Goal: Task Accomplishment & Management: Use online tool/utility

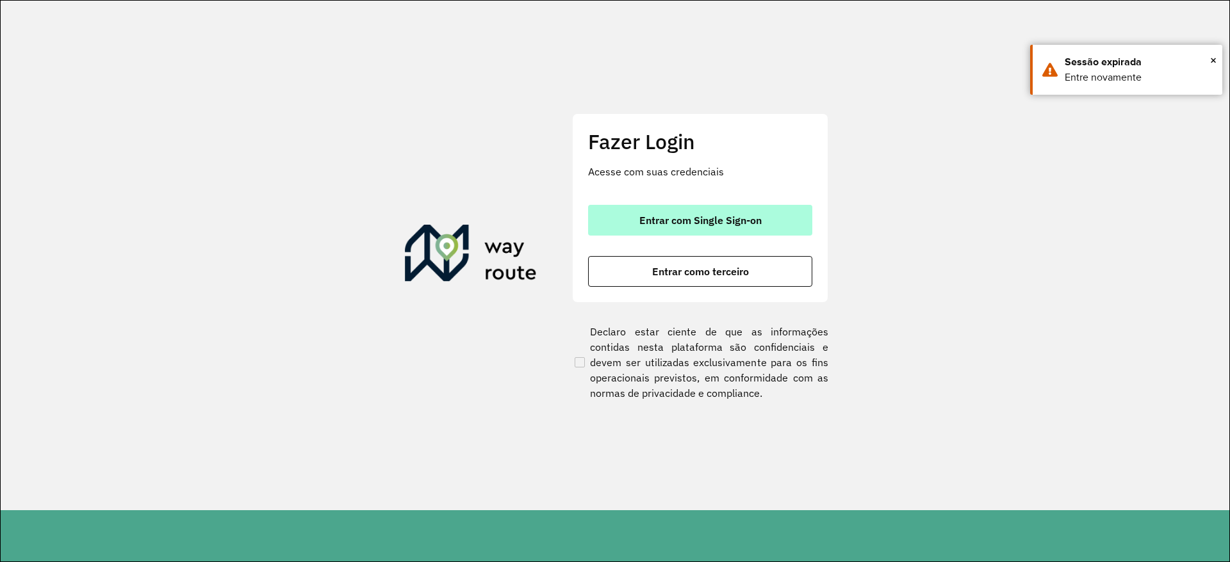
click at [694, 223] on span "Entrar com Single Sign-on" at bounding box center [700, 220] width 122 height 10
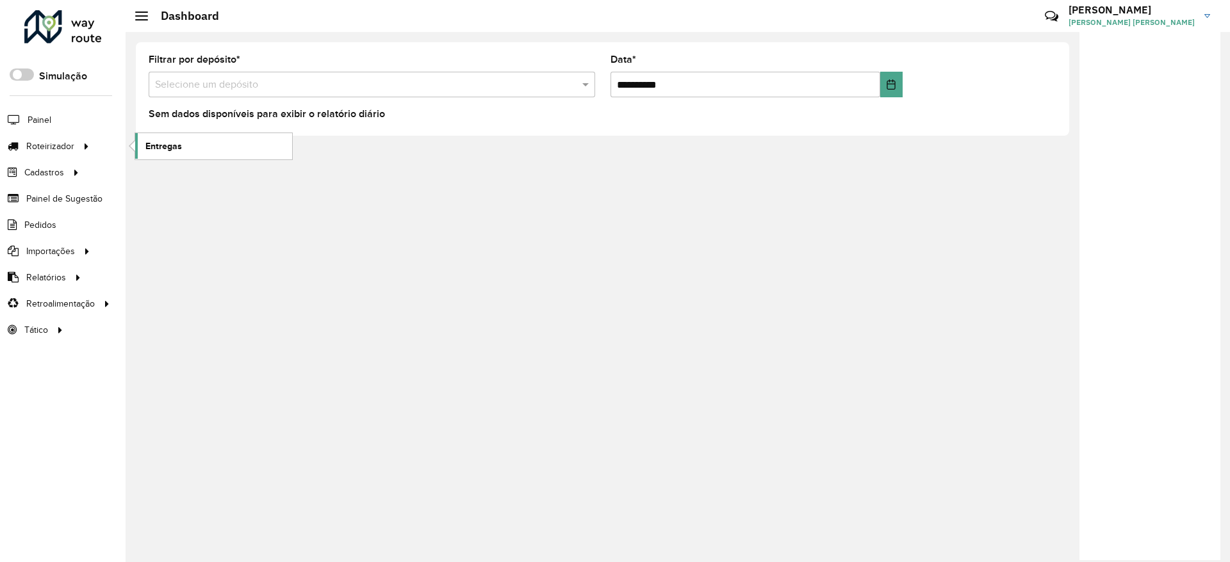
click at [189, 143] on link "Entregas" at bounding box center [213, 146] width 157 height 26
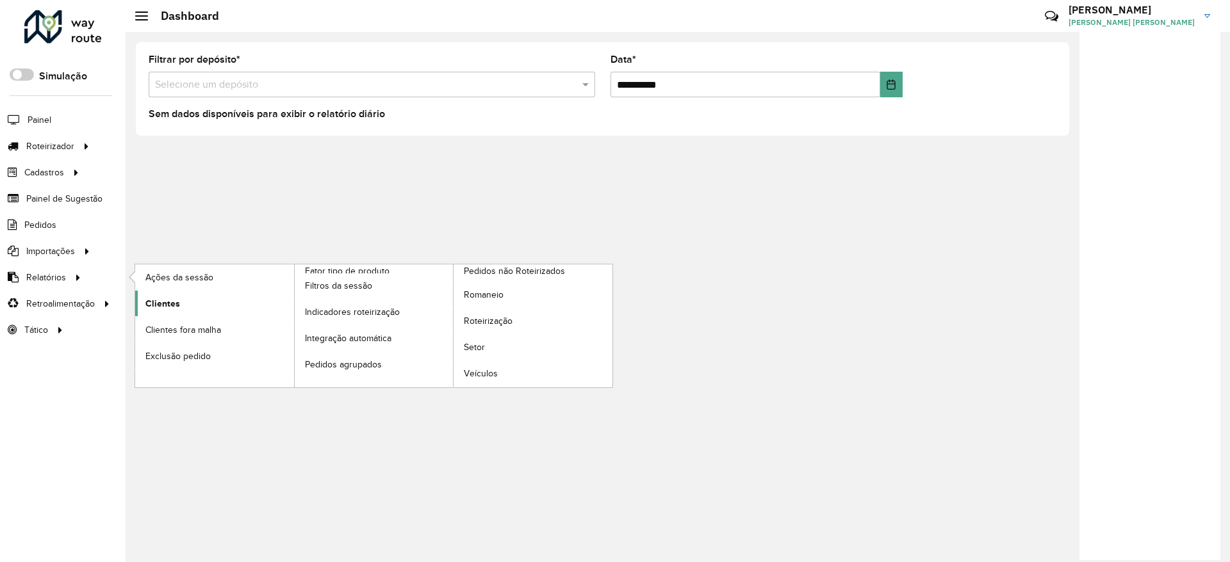
click at [158, 299] on span "Clientes" at bounding box center [162, 303] width 35 height 13
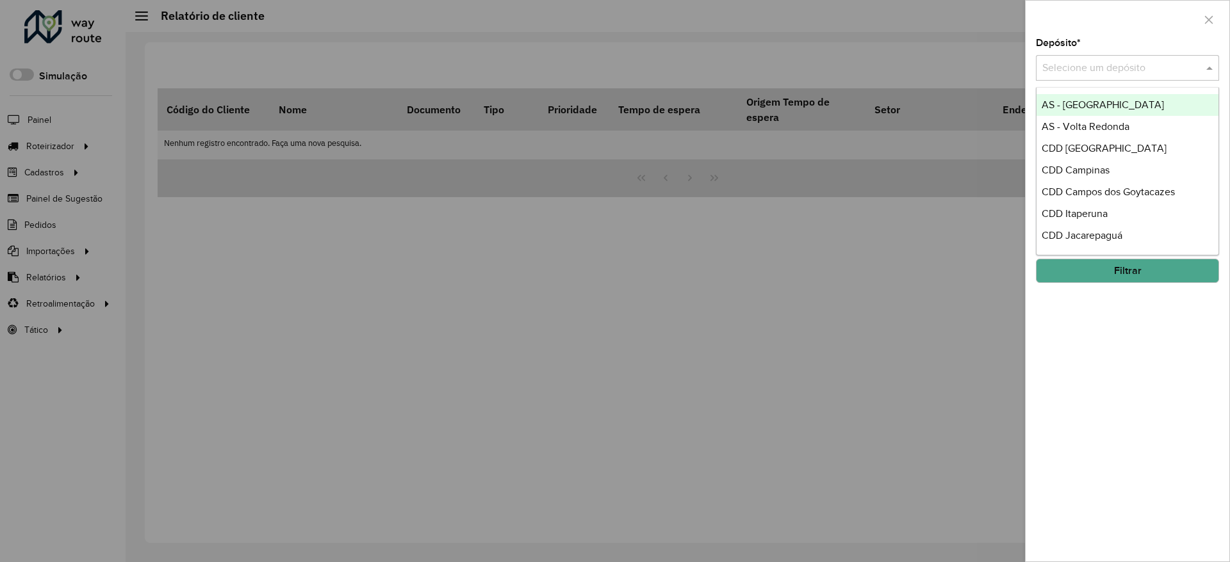
click at [1084, 64] on input "text" at bounding box center [1114, 68] width 145 height 15
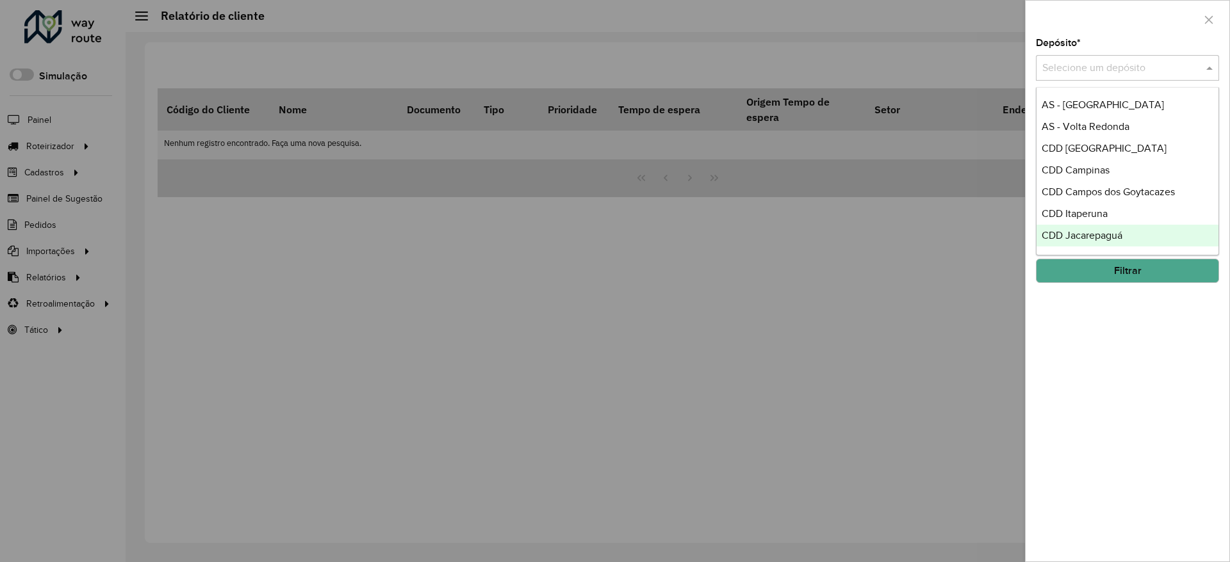
click at [1095, 234] on span "CDD Jacarepaguá" at bounding box center [1082, 235] width 81 height 11
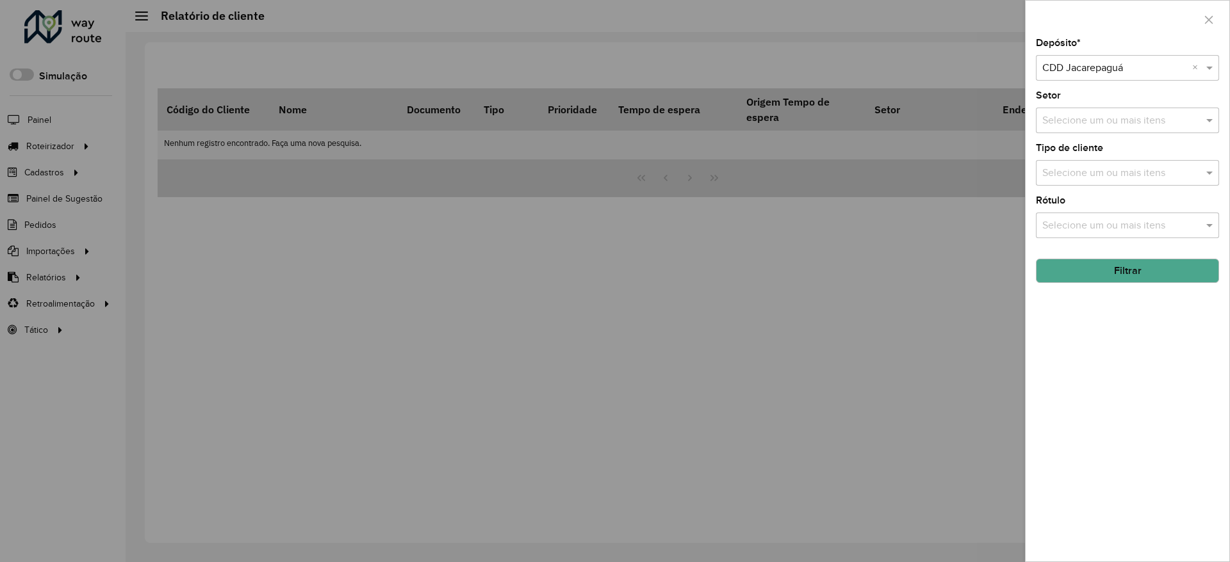
click at [1120, 268] on button "Filtrar" at bounding box center [1127, 271] width 183 height 24
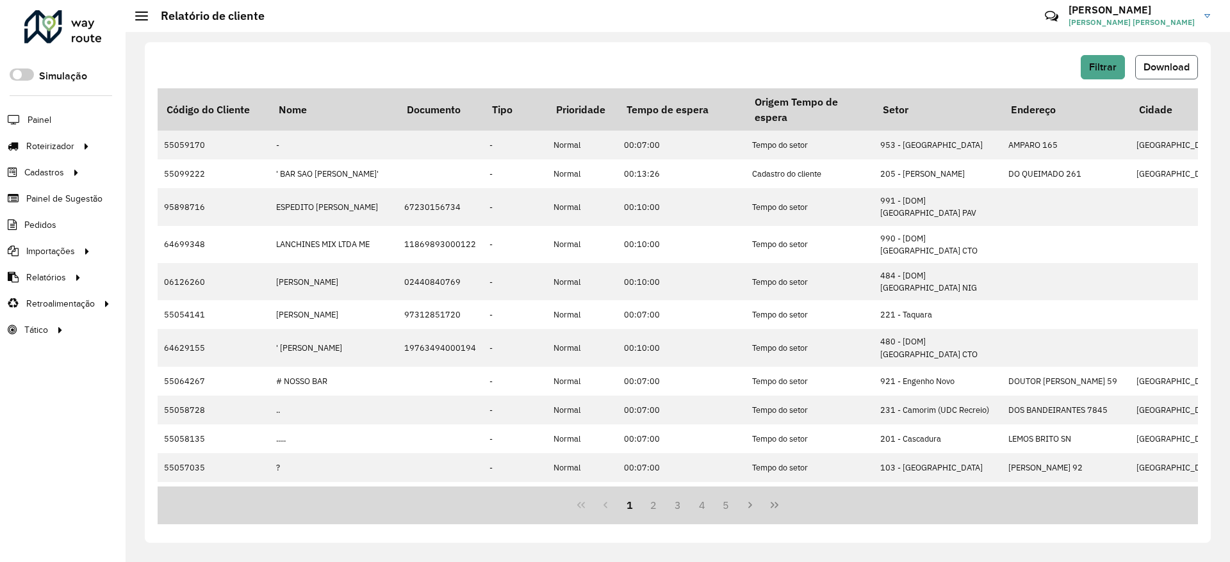
click at [1159, 63] on span "Download" at bounding box center [1166, 66] width 46 height 11
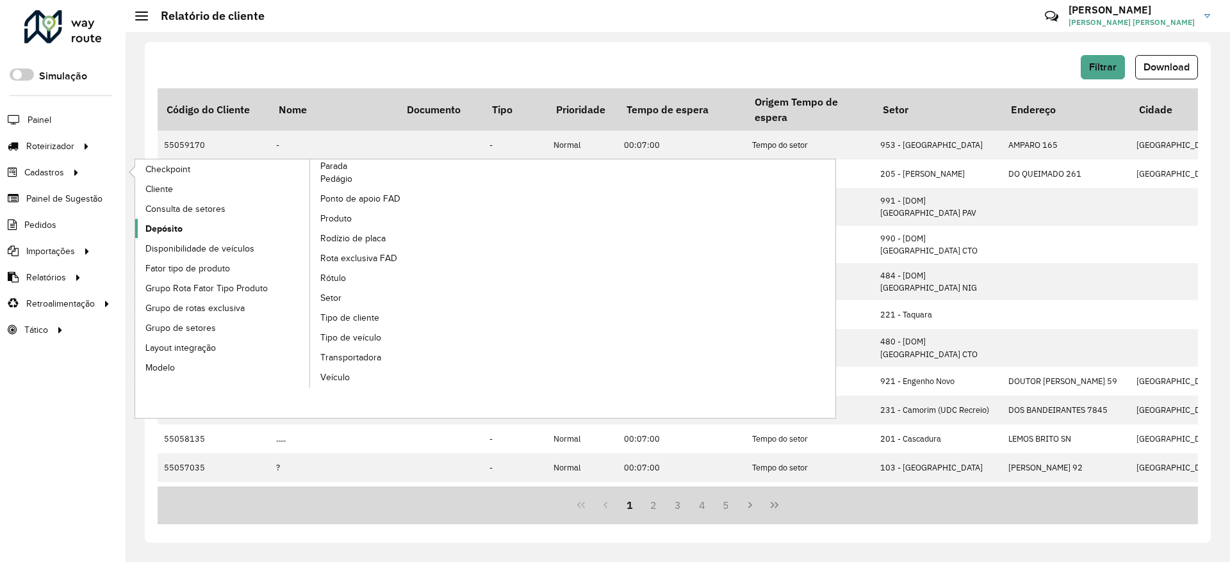
click at [169, 233] on span "Depósito" at bounding box center [163, 228] width 37 height 13
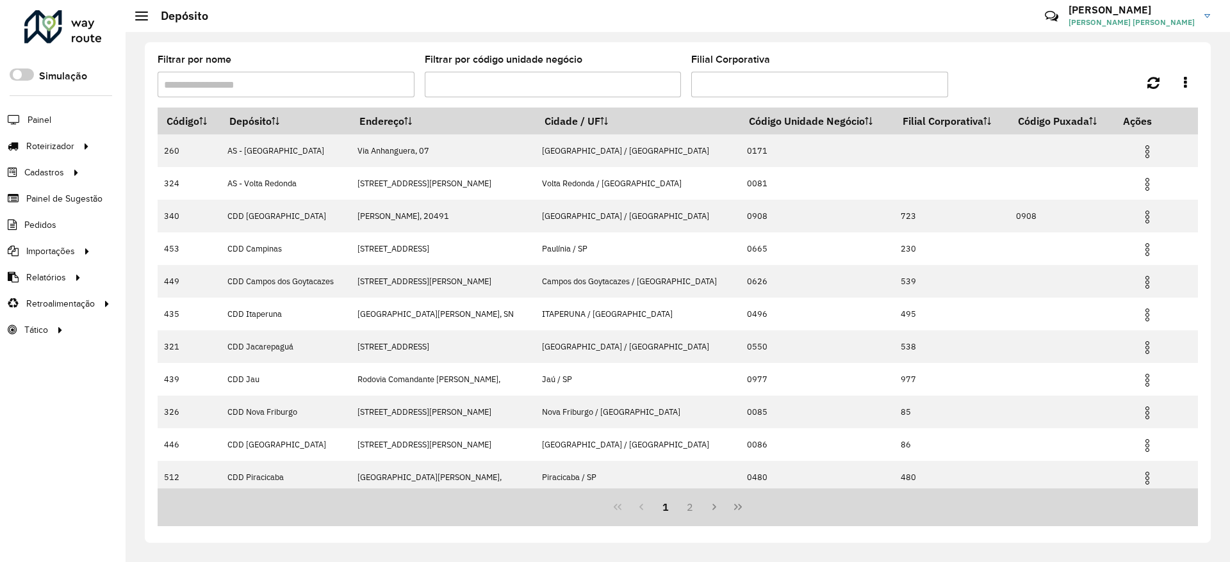
click at [276, 85] on input "Filtrar por nome" at bounding box center [286, 85] width 257 height 26
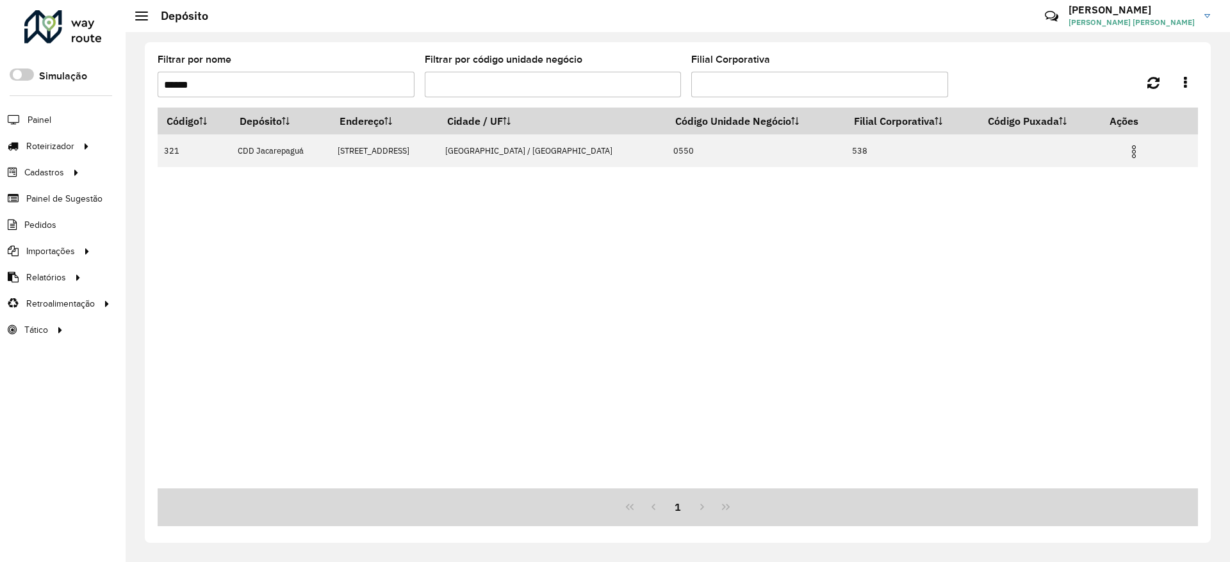
type input "******"
drag, startPoint x: 1031, startPoint y: 253, endPoint x: 1066, endPoint y: 215, distance: 51.7
click at [1033, 252] on div "Código Depósito Endereço Cidade / UF Código Unidade Negócio Filial Corporativa …" at bounding box center [678, 298] width 1040 height 381
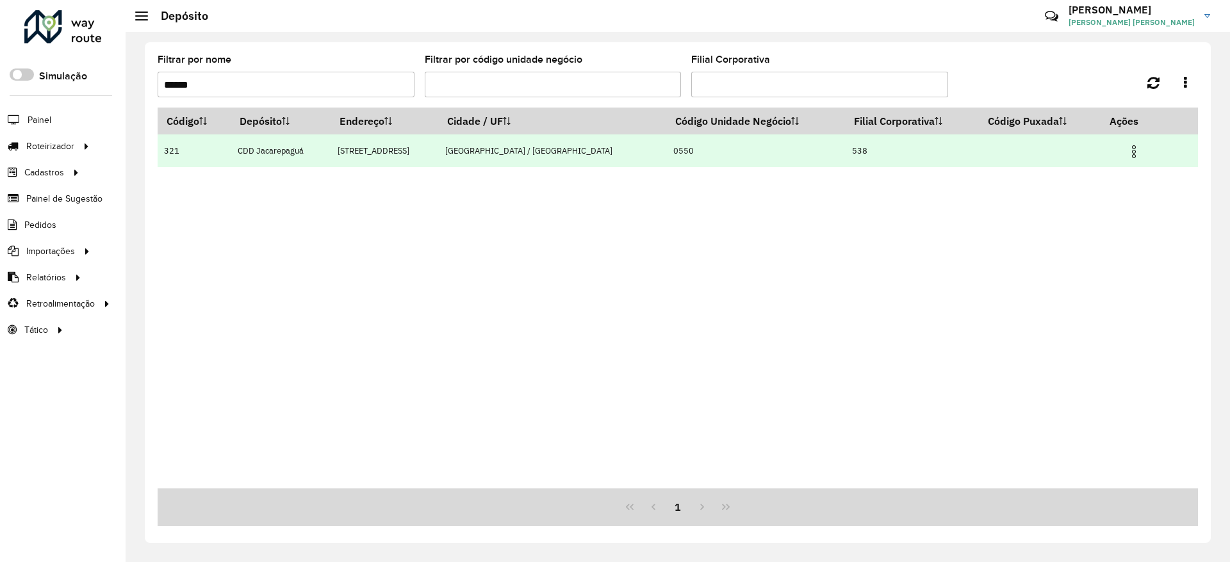
click at [1131, 149] on img at bounding box center [1133, 151] width 15 height 15
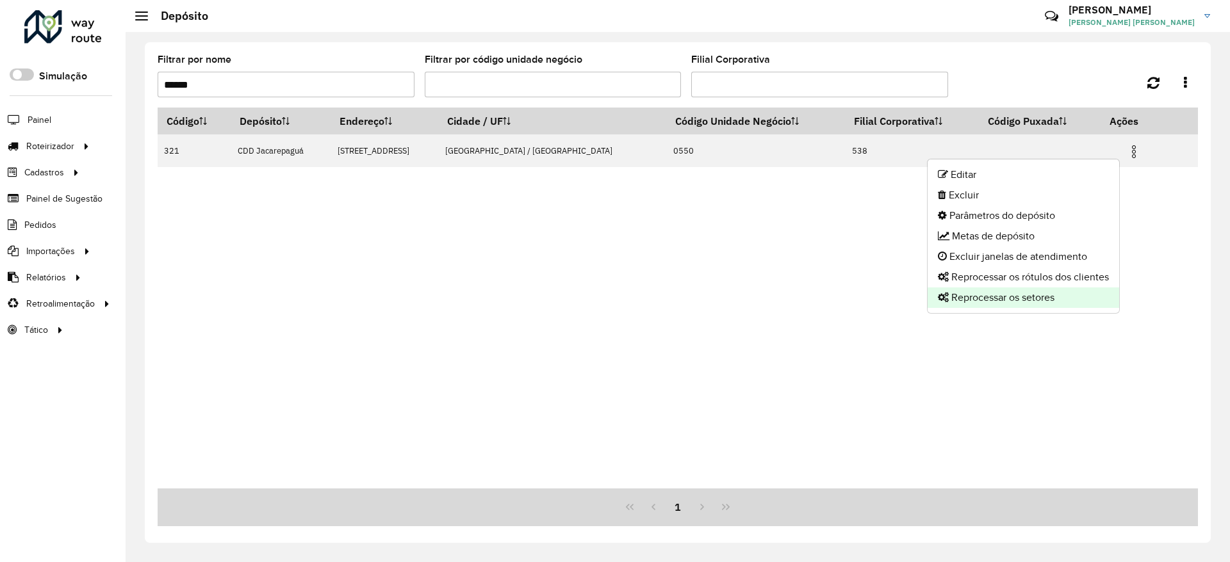
click at [1036, 300] on li "Reprocessar os setores" at bounding box center [1024, 298] width 192 height 20
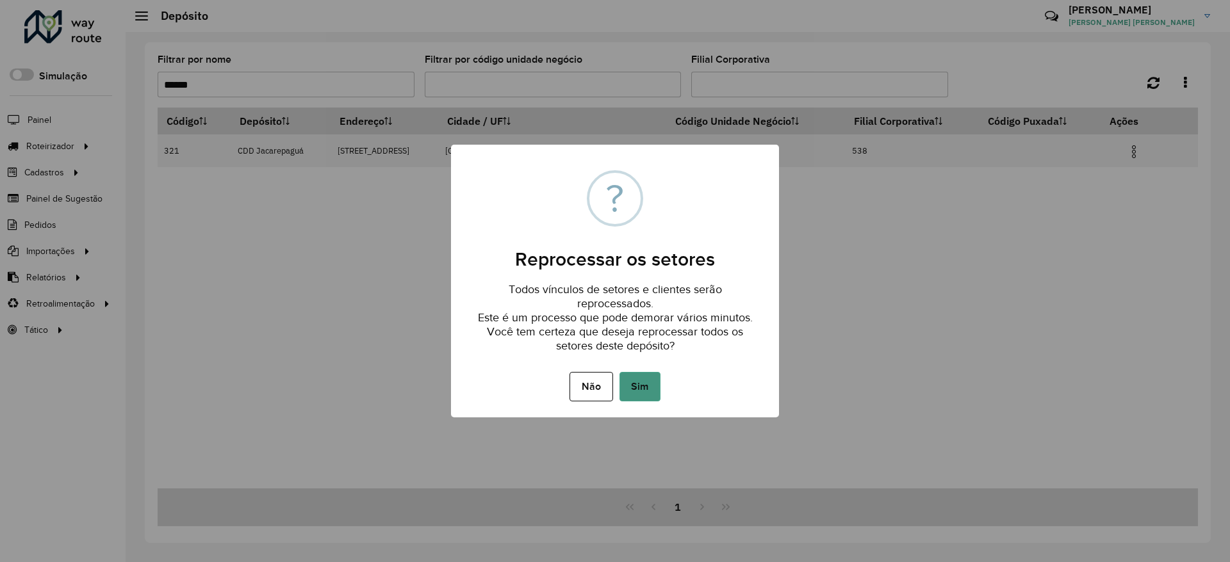
click at [646, 381] on button "Sim" at bounding box center [639, 386] width 41 height 29
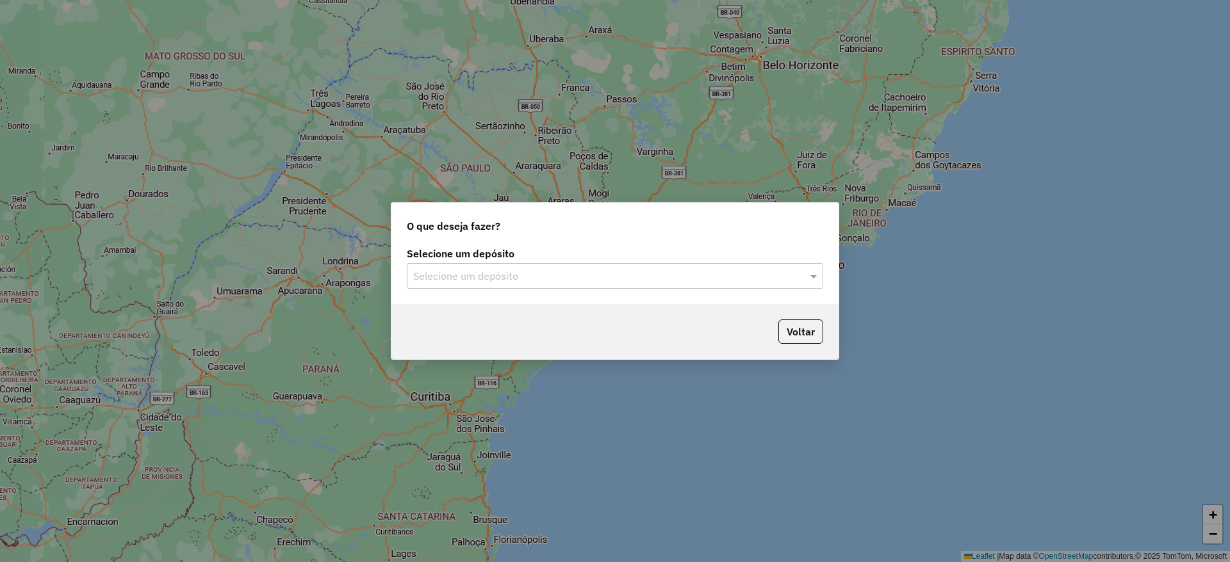
click at [590, 265] on div "Selecione um depósito" at bounding box center [615, 276] width 416 height 26
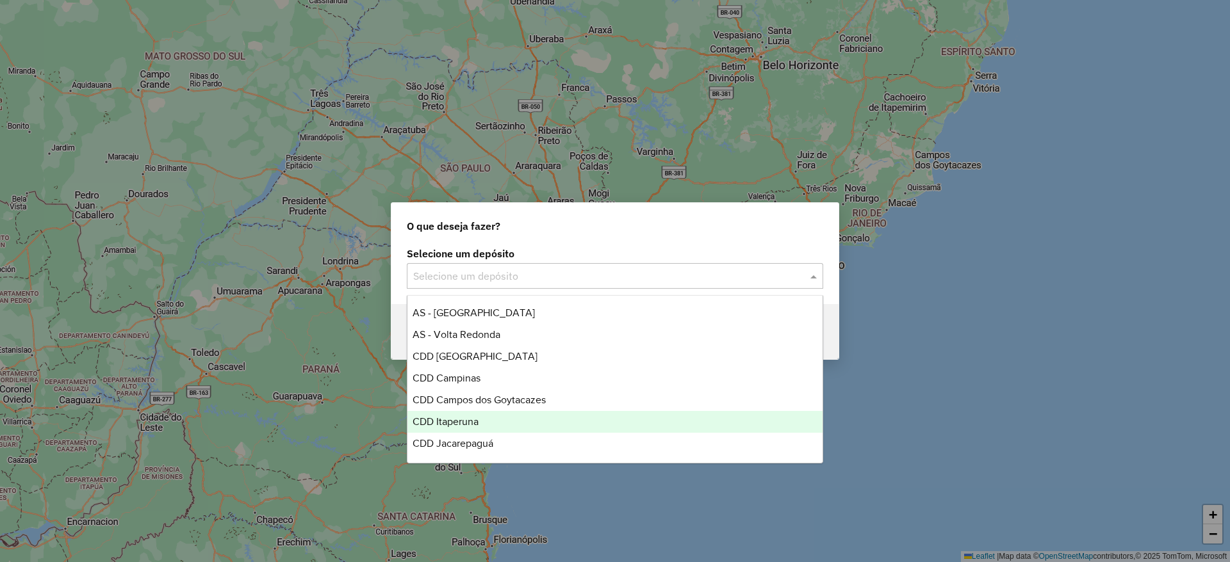
click at [492, 439] on span "CDD Jacarepaguá" at bounding box center [453, 443] width 81 height 11
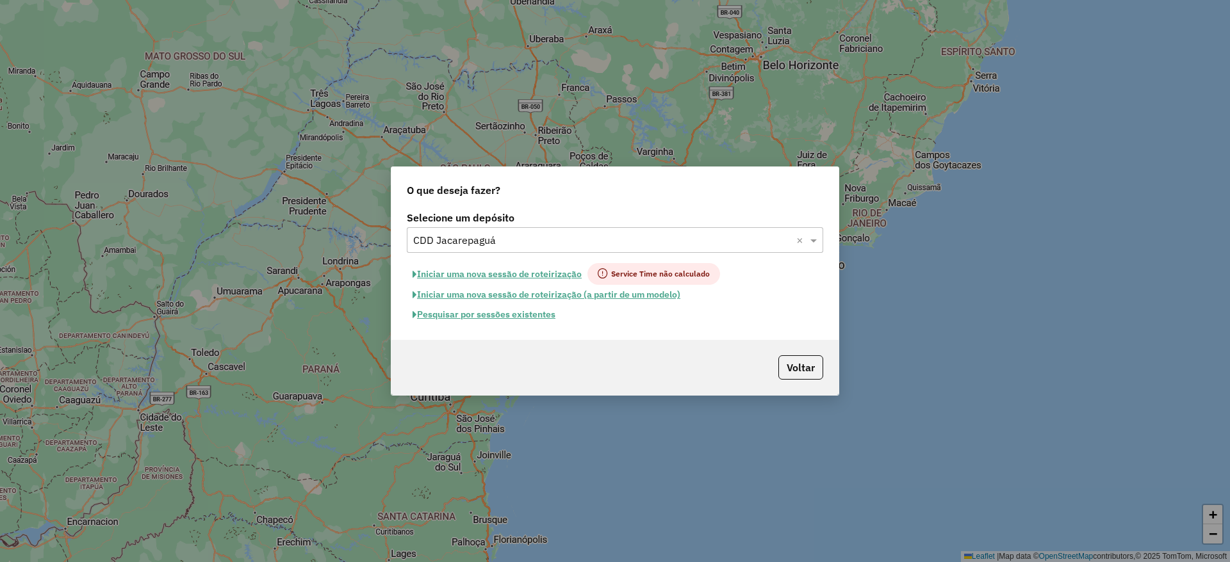
click at [523, 316] on button "Pesquisar por sessões existentes" at bounding box center [484, 315] width 154 height 20
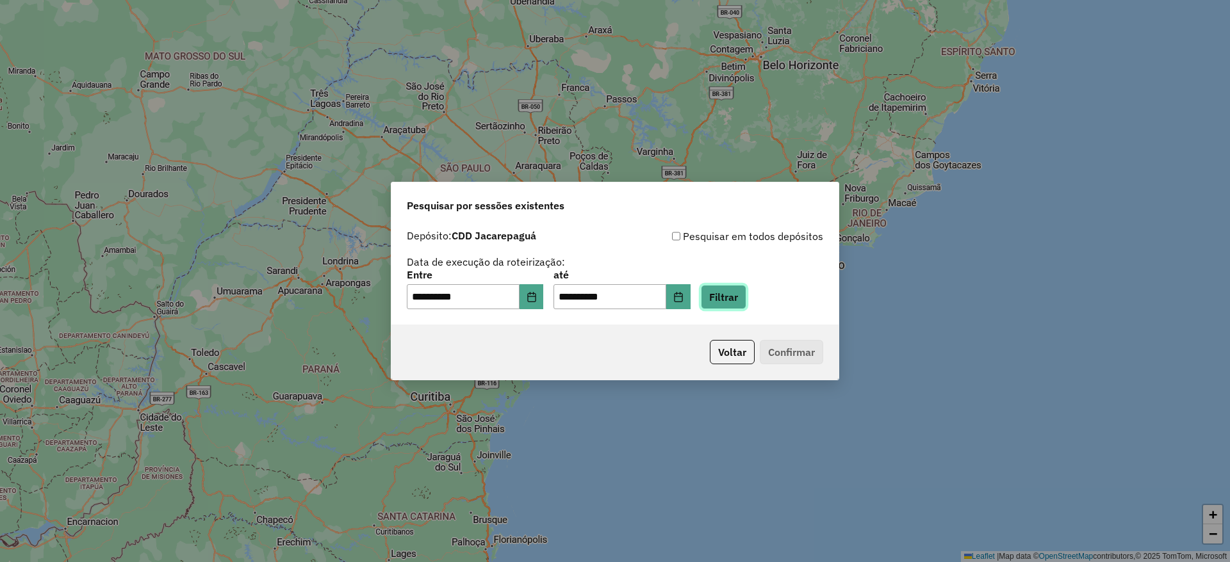
click at [746, 302] on button "Filtrar" at bounding box center [723, 297] width 45 height 24
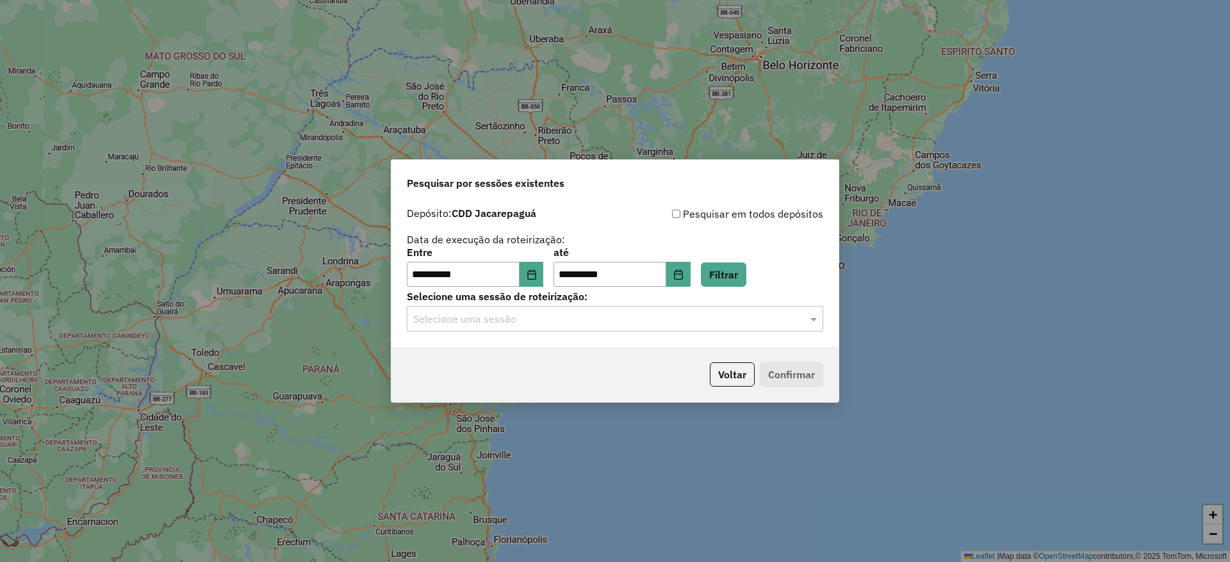
click at [541, 319] on input "text" at bounding box center [602, 319] width 378 height 15
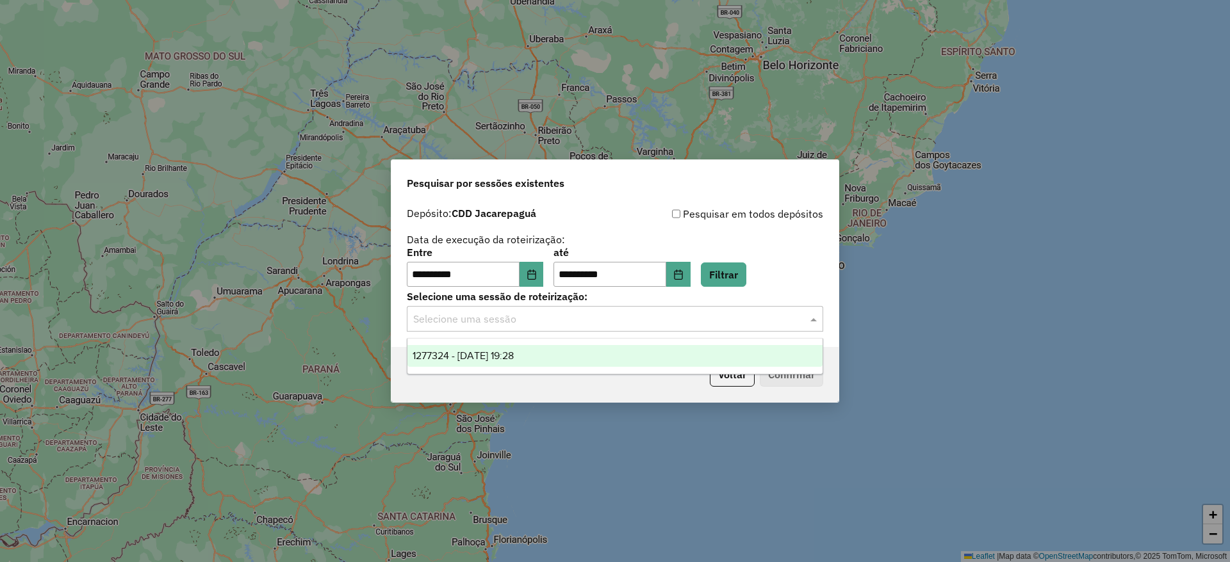
click at [556, 345] on div "1277324 - [DATE] 19:28" at bounding box center [614, 356] width 415 height 22
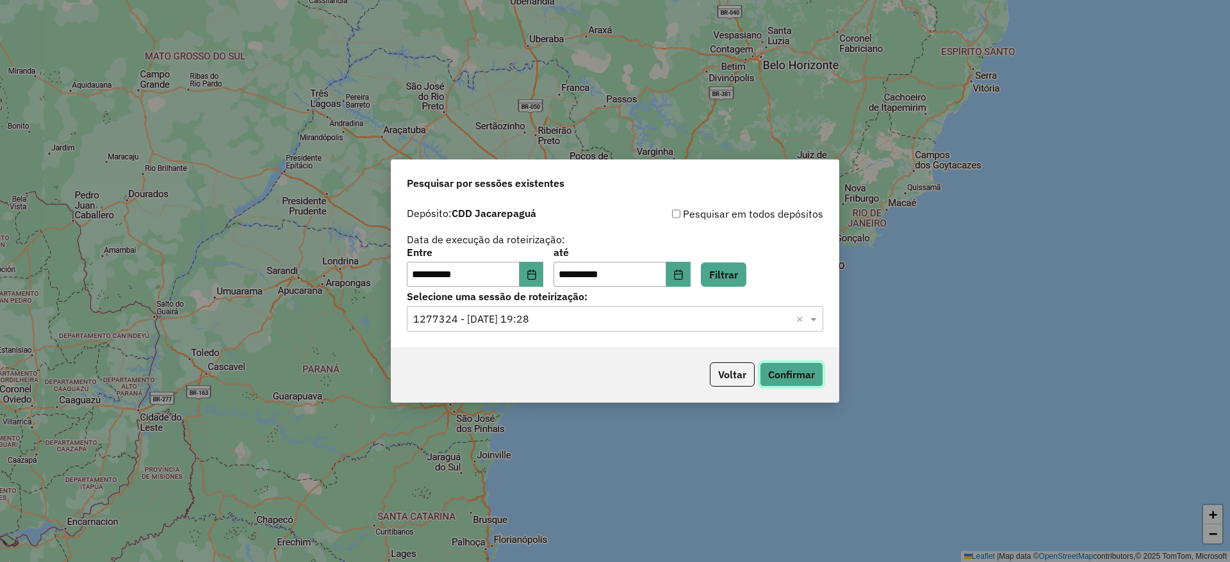
click at [795, 367] on button "Confirmar" at bounding box center [791, 375] width 63 height 24
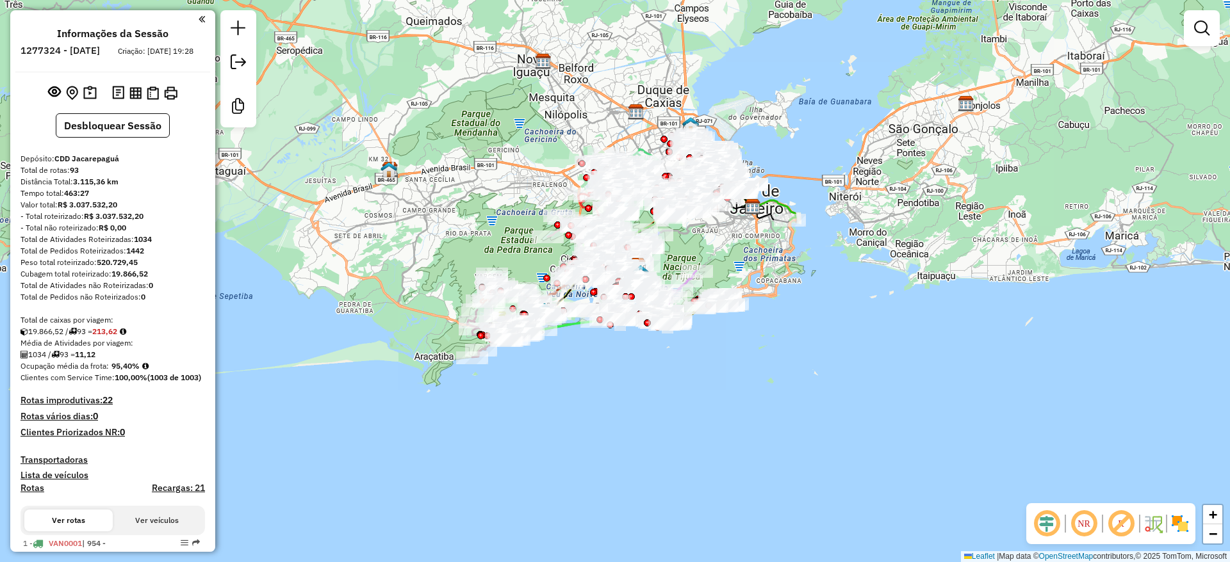
click at [1050, 520] on em at bounding box center [1046, 524] width 31 height 31
click at [1127, 518] on em at bounding box center [1121, 524] width 31 height 31
drag, startPoint x: 1185, startPoint y: 522, endPoint x: 1149, endPoint y: 475, distance: 58.9
click at [1185, 521] on img at bounding box center [1180, 524] width 20 height 20
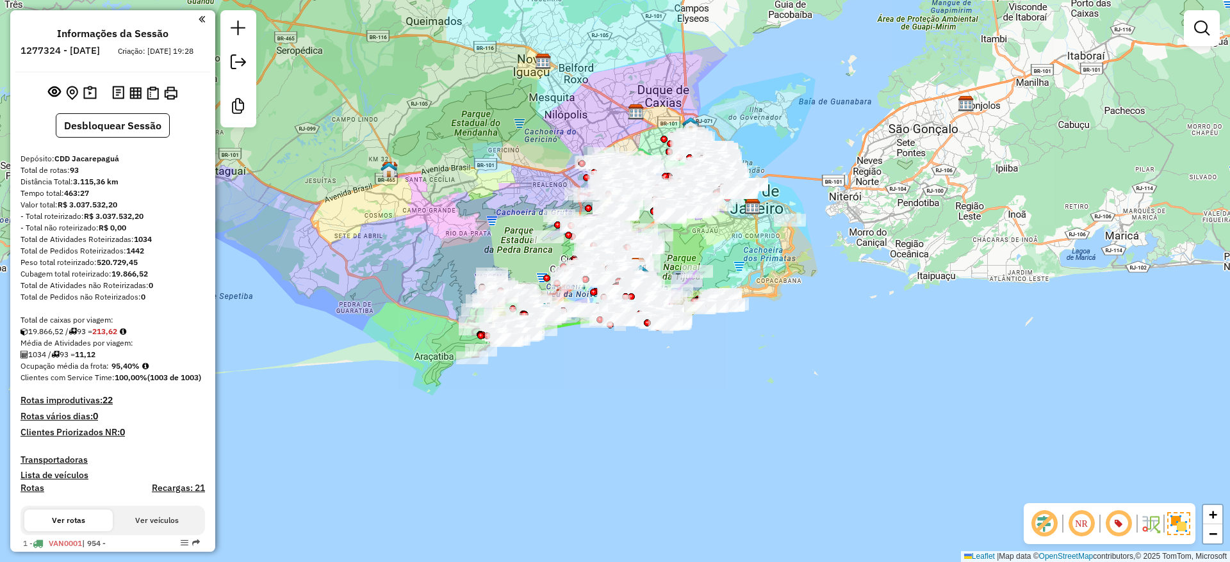
click at [1036, 358] on div "Janela de atendimento Grade de atendimento Capacidade Transportadoras Veículos …" at bounding box center [615, 281] width 1230 height 562
click at [92, 99] on img at bounding box center [89, 93] width 13 height 15
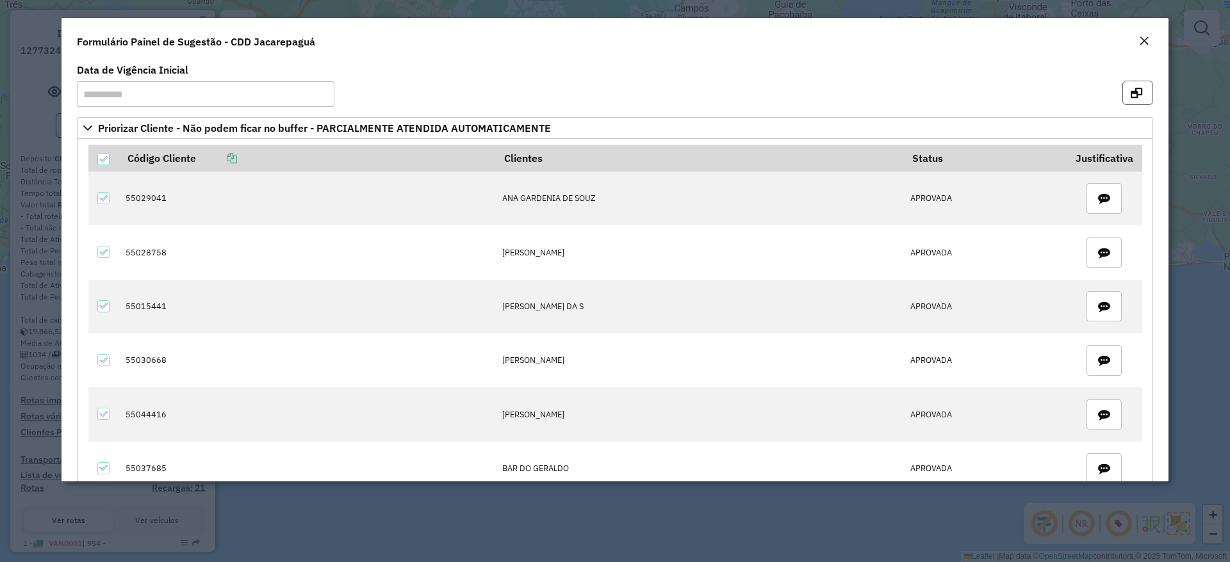
click at [1143, 94] on button "button" at bounding box center [1137, 93] width 31 height 24
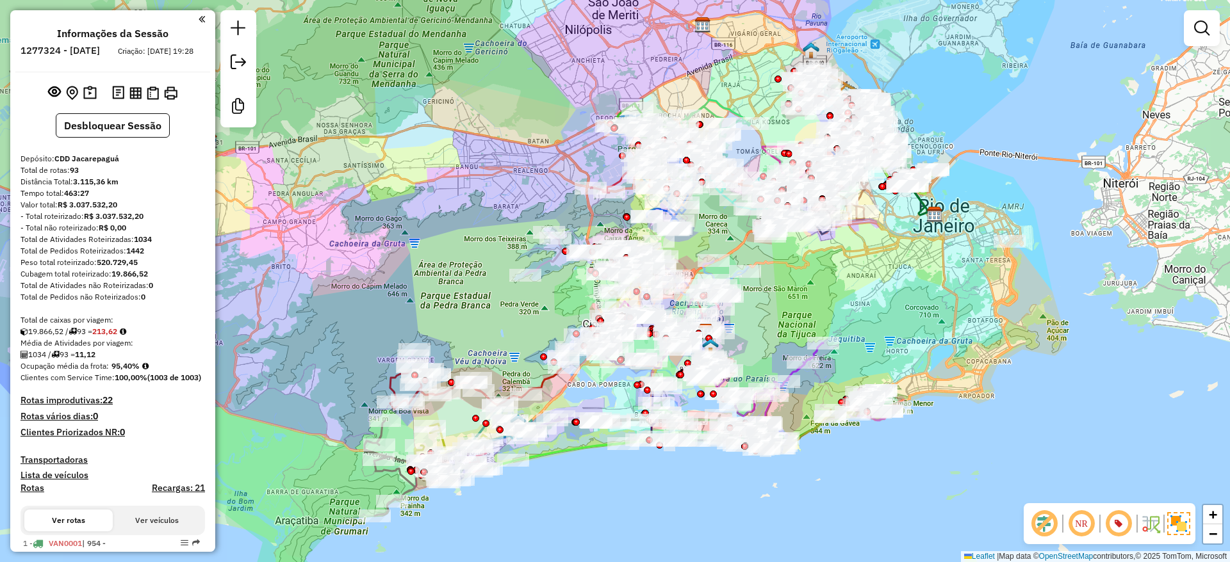
click at [548, 215] on div "Janela de atendimento Grade de atendimento Capacidade Transportadoras Veículos …" at bounding box center [615, 281] width 1230 height 562
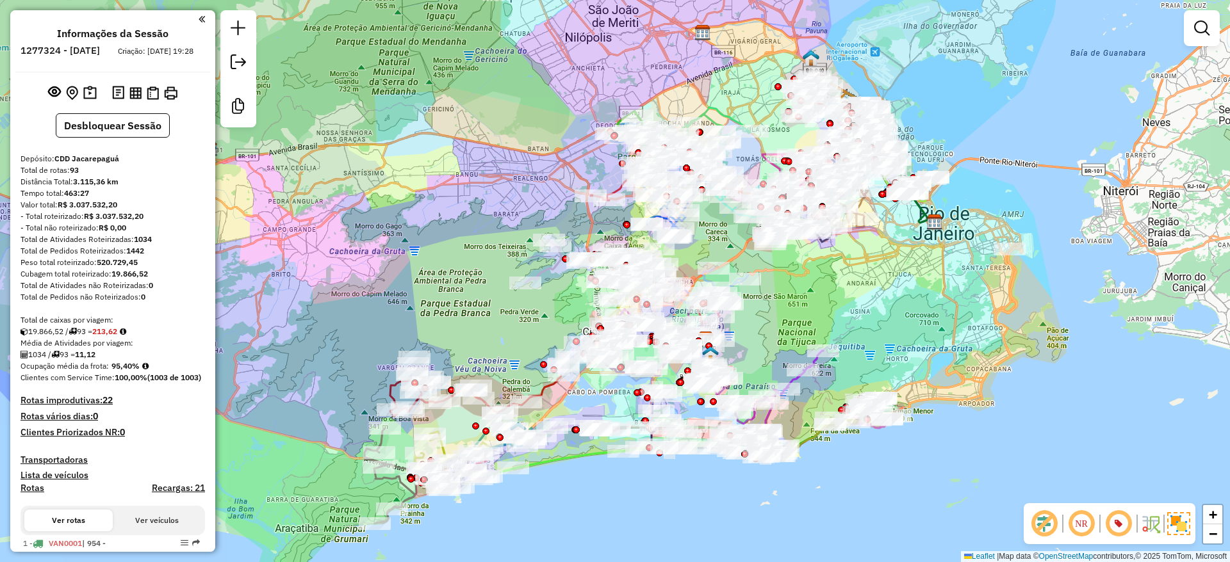
click at [507, 217] on div "Janela de atendimento Grade de atendimento Capacidade Transportadoras Veículos …" at bounding box center [615, 281] width 1230 height 562
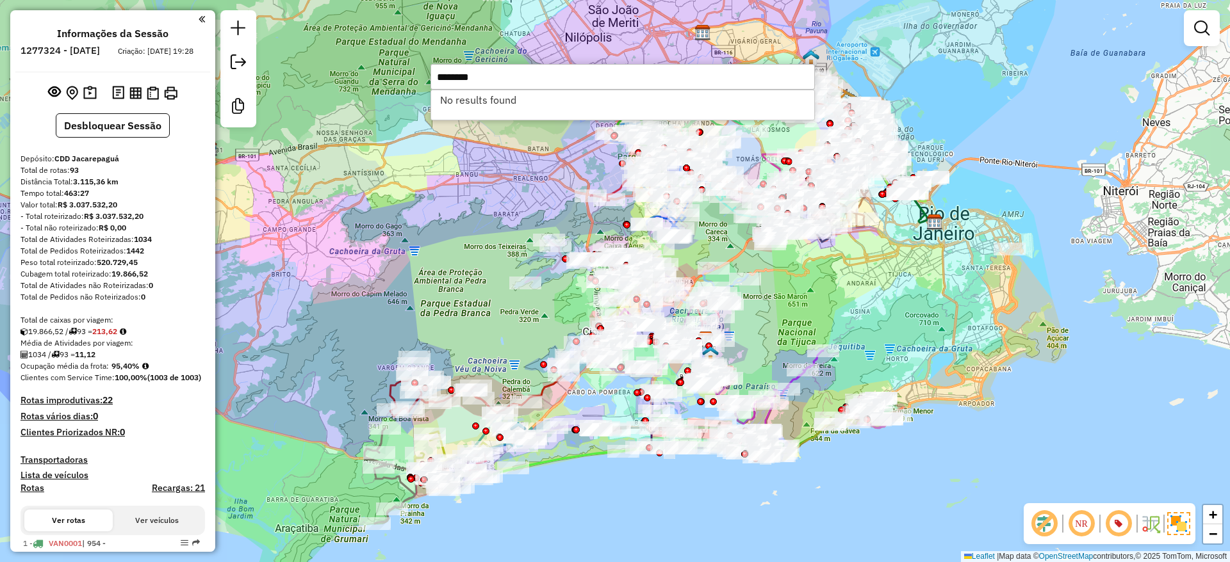
type input "********"
click at [451, 203] on div "Janela de atendimento Grade de atendimento Capacidade Transportadoras Veículos …" at bounding box center [615, 281] width 1230 height 562
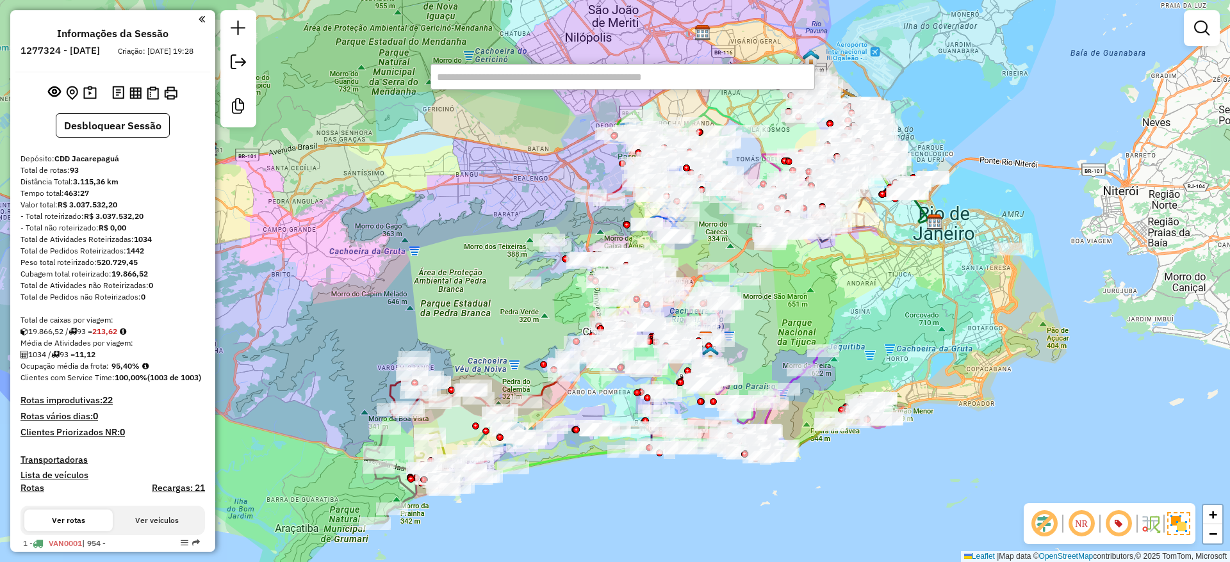
paste input "********"
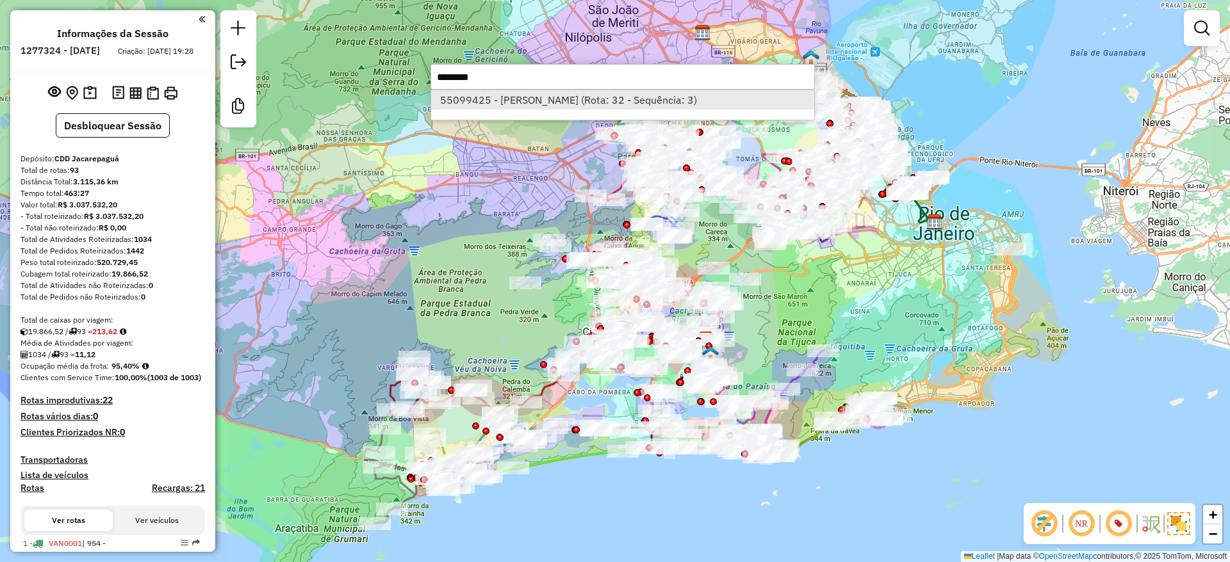
type input "********"
click at [531, 101] on li "55099425 - CICERO GOMES BARBOSA (Rota: 32 - Sequência: 3)" at bounding box center [622, 99] width 383 height 19
select select "**********"
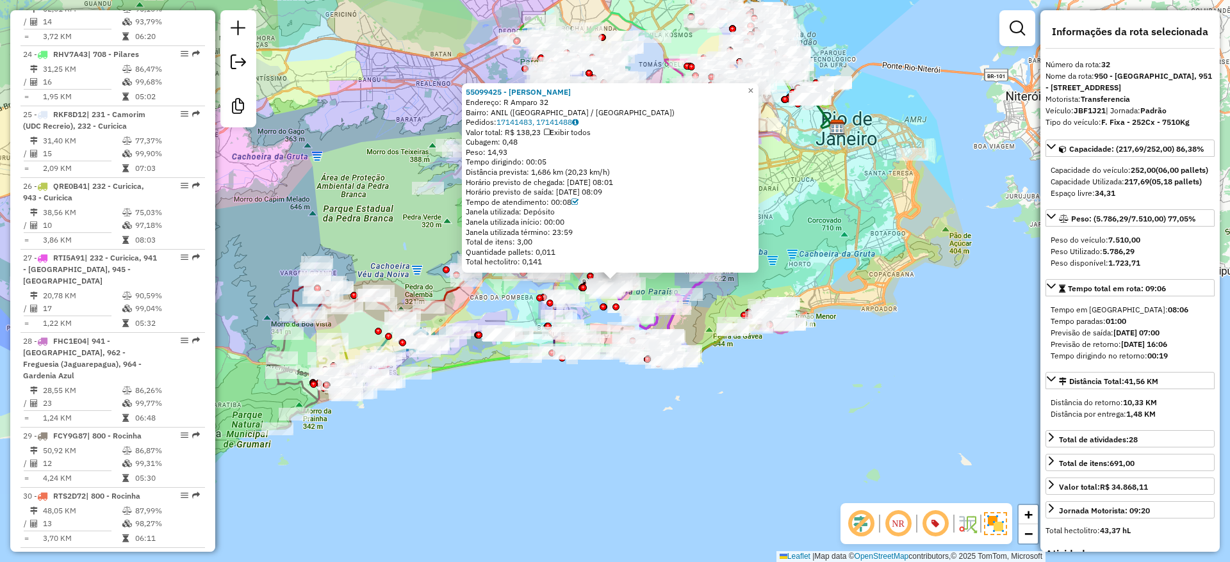
scroll to position [2911, 0]
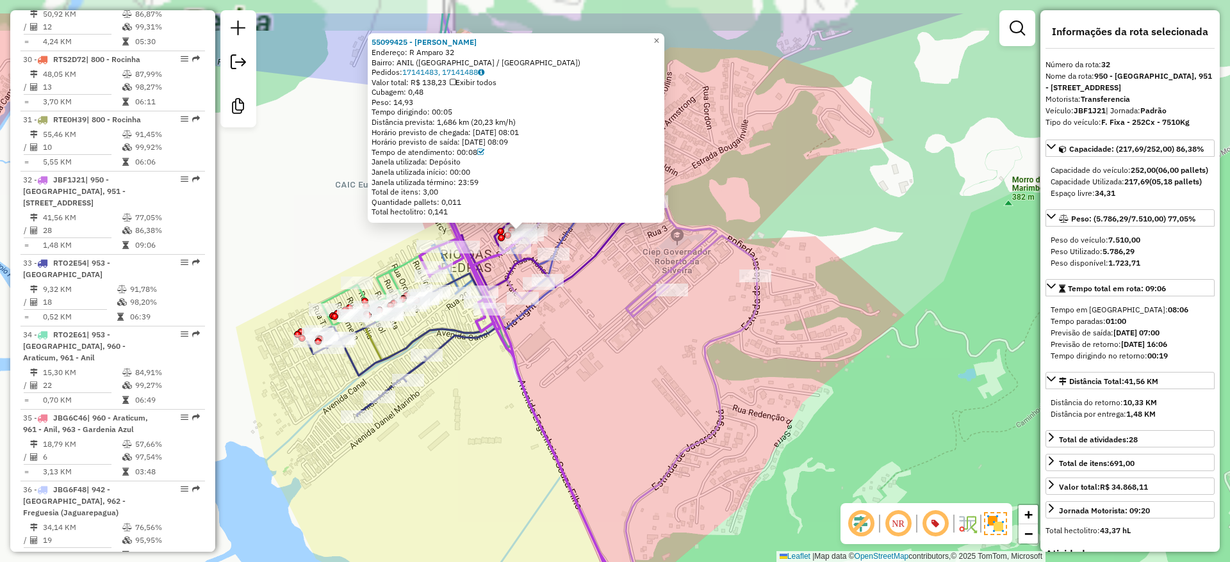
drag, startPoint x: 627, startPoint y: 295, endPoint x: 653, endPoint y: 398, distance: 106.9
click at [678, 421] on div "55099425 - CICERO GOMES BARBOSA Endereço: R Amparo 32 Bairro: ANIL (RIO DE JANE…" at bounding box center [615, 281] width 1230 height 562
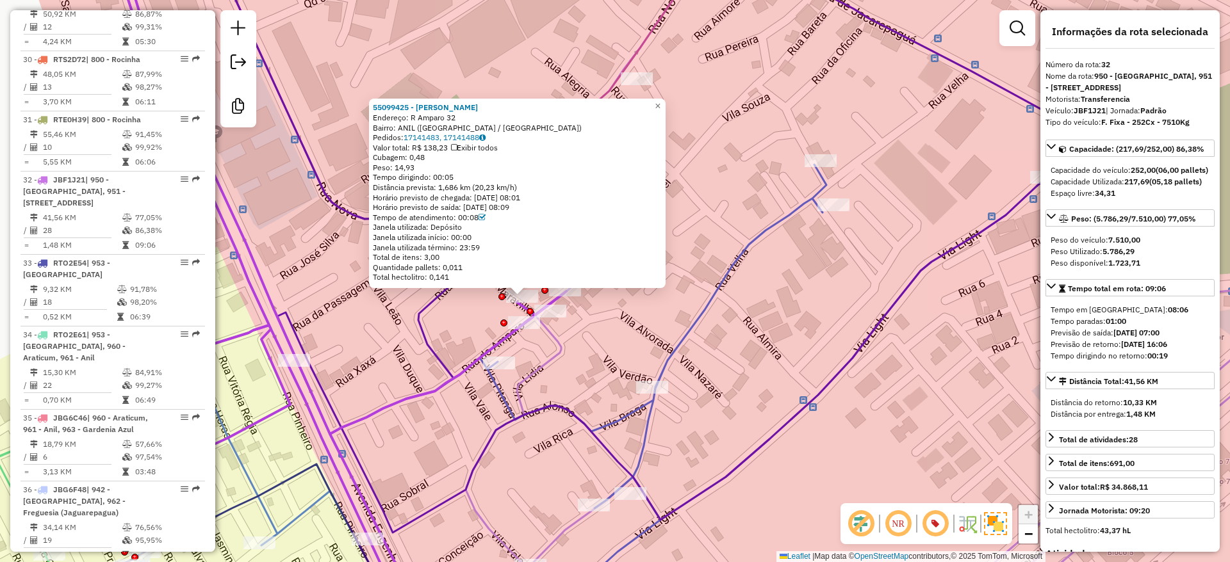
drag, startPoint x: 594, startPoint y: 320, endPoint x: 569, endPoint y: 322, distance: 25.1
click at [593, 321] on div "55099425 - CICERO GOMES BARBOSA Endereço: R Amparo 32 Bairro: ANIL (RIO DE JANE…" at bounding box center [615, 281] width 1230 height 562
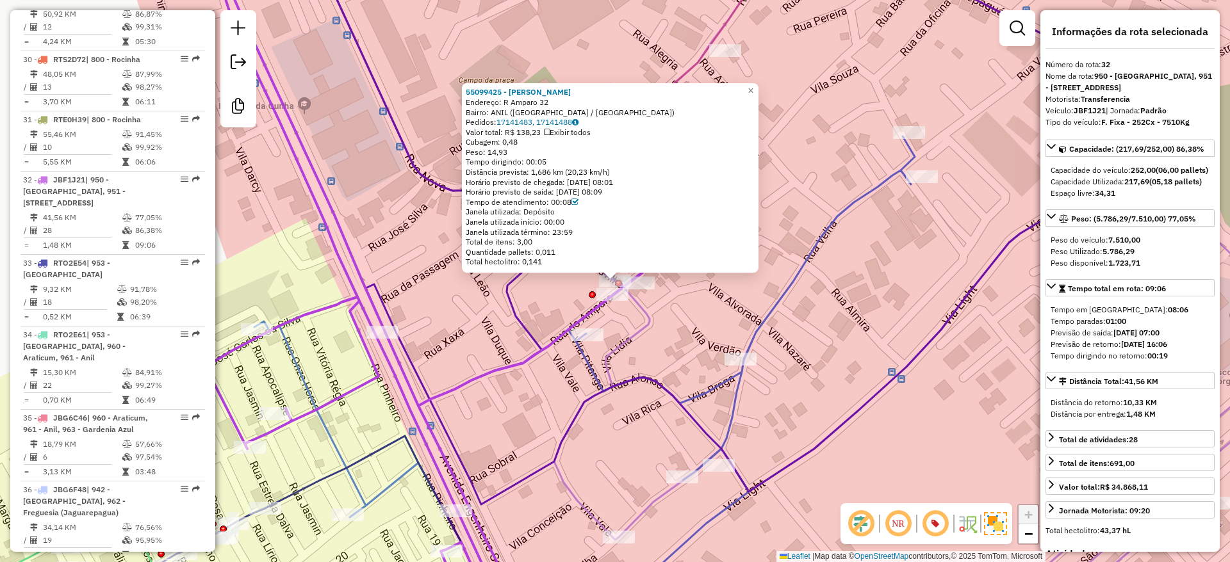
click at [1082, 108] on strong "JBF1J21" at bounding box center [1090, 111] width 32 height 10
copy div "JBF1J21"
click at [527, 120] on link "17141483, 17141488" at bounding box center [537, 122] width 82 height 10
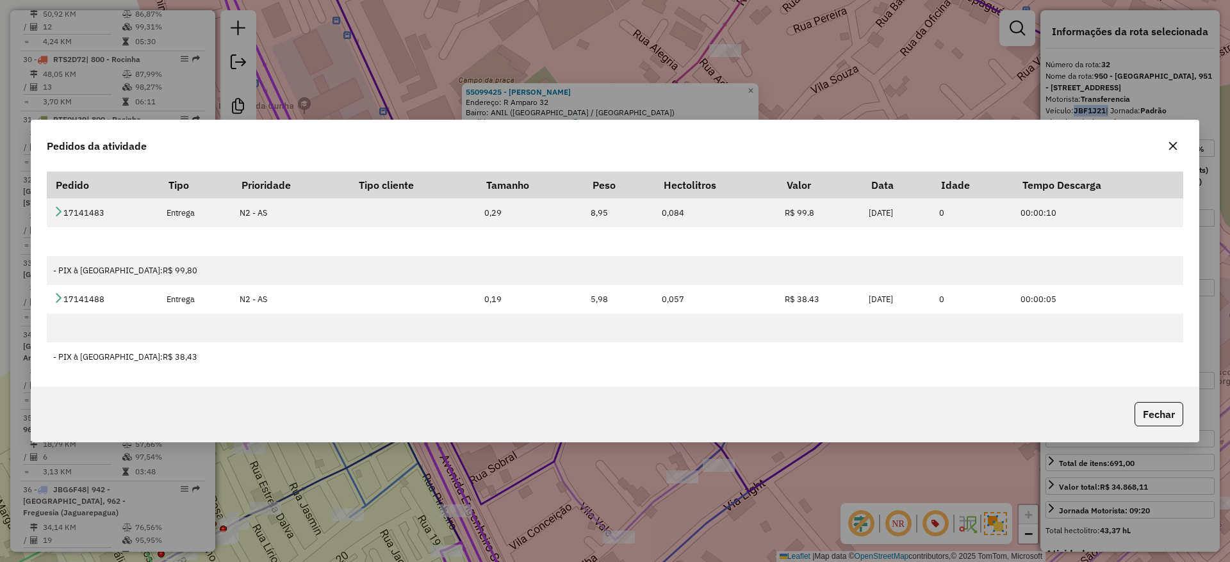
click at [1168, 143] on icon "button" at bounding box center [1173, 146] width 10 height 10
click at [794, 97] on div "55099425 - CICERO GOMES BARBOSA Endereço: R Amparo 32 Bairro: ANIL (RIO DE JANE…" at bounding box center [615, 281] width 1230 height 562
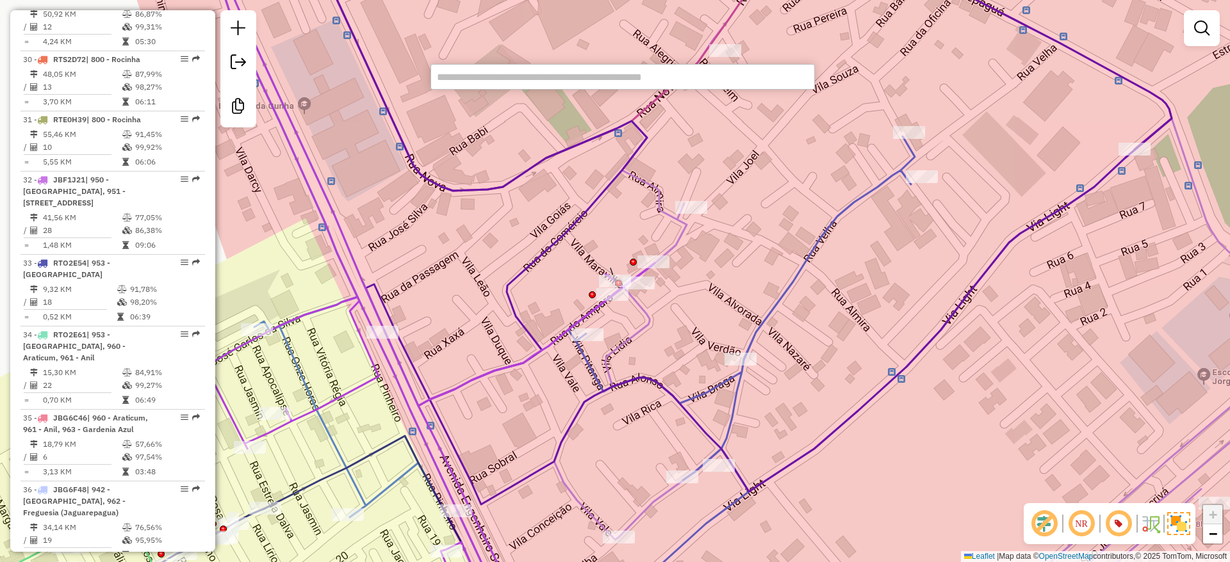
paste input "********"
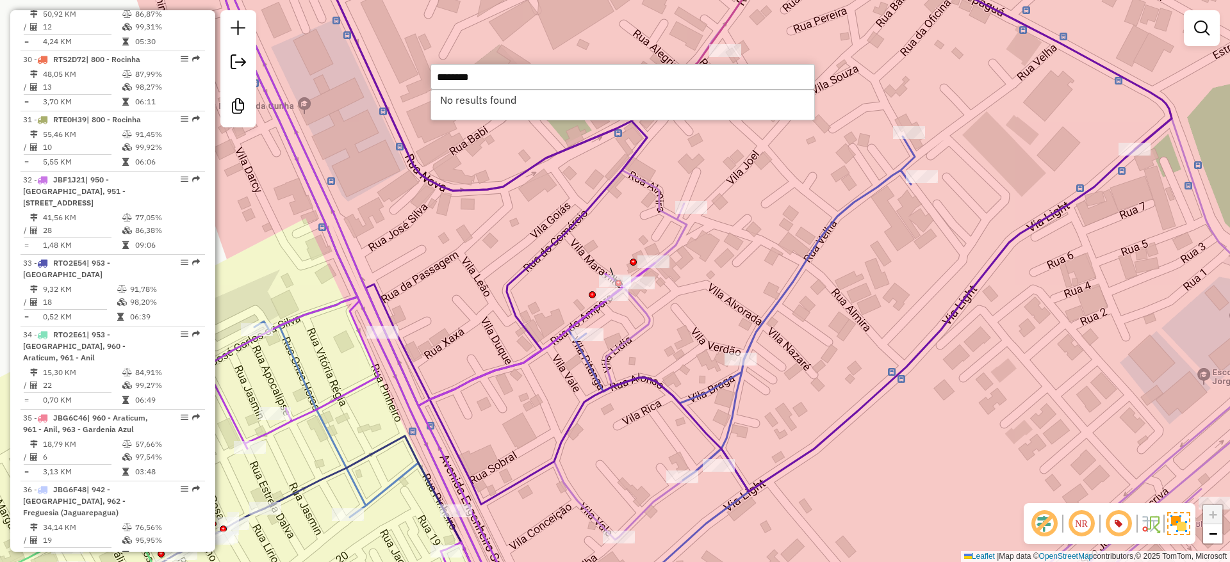
type input "********"
click at [614, 272] on icon at bounding box center [430, 281] width 449 height 675
select select "**********"
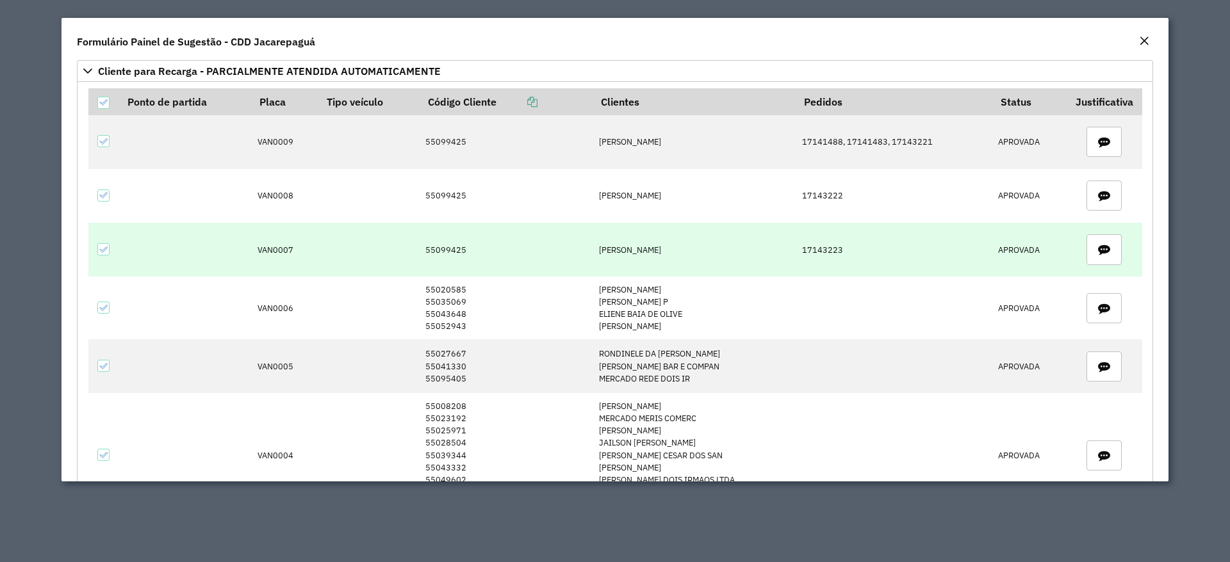
scroll to position [2722, 0]
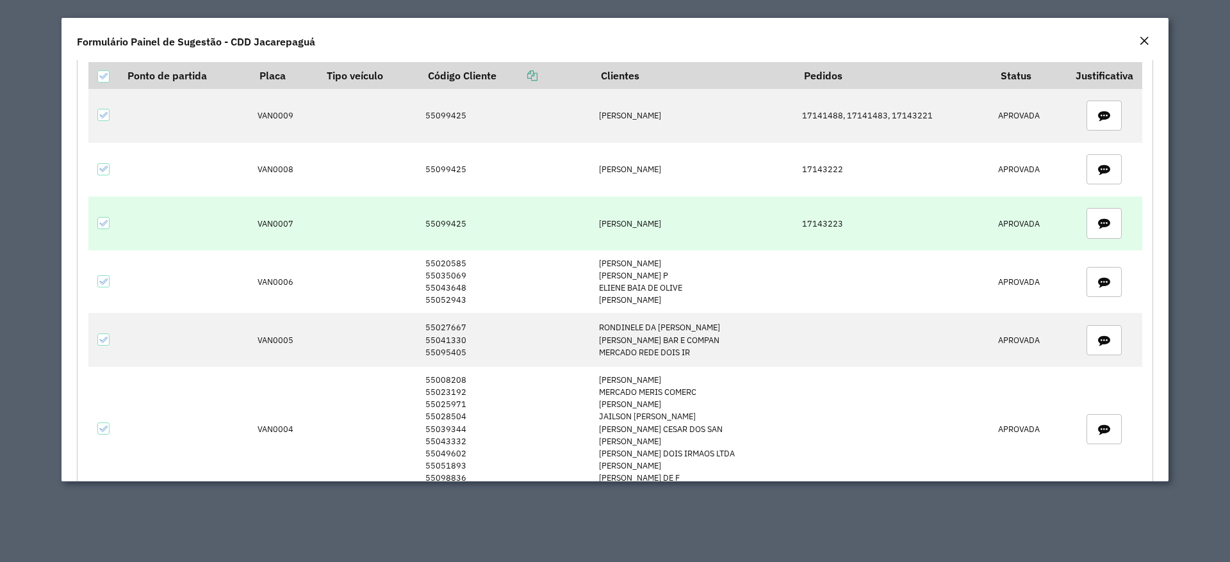
click at [823, 224] on td "17143223" at bounding box center [893, 224] width 196 height 54
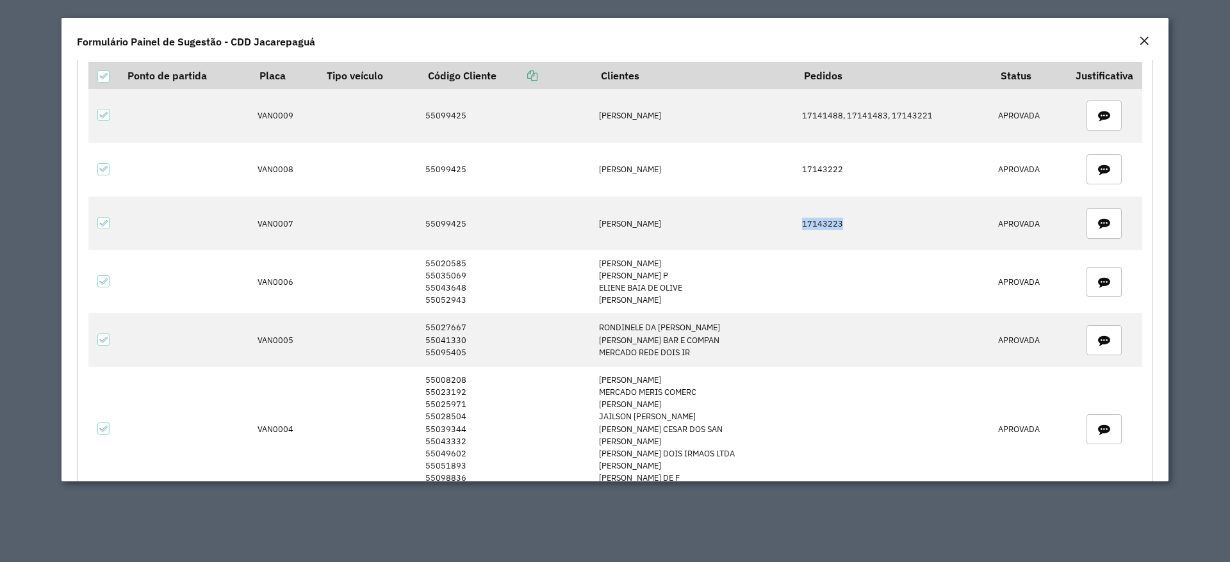
copy td "17143223"
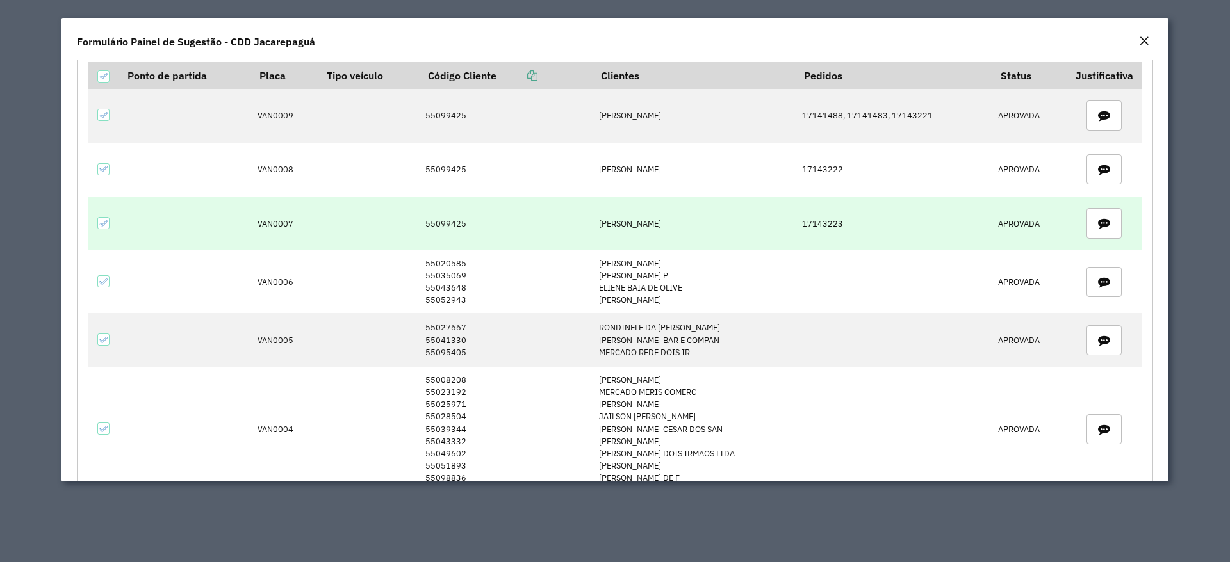
click at [441, 226] on td "55099425" at bounding box center [505, 224] width 173 height 54
copy td "55099425"
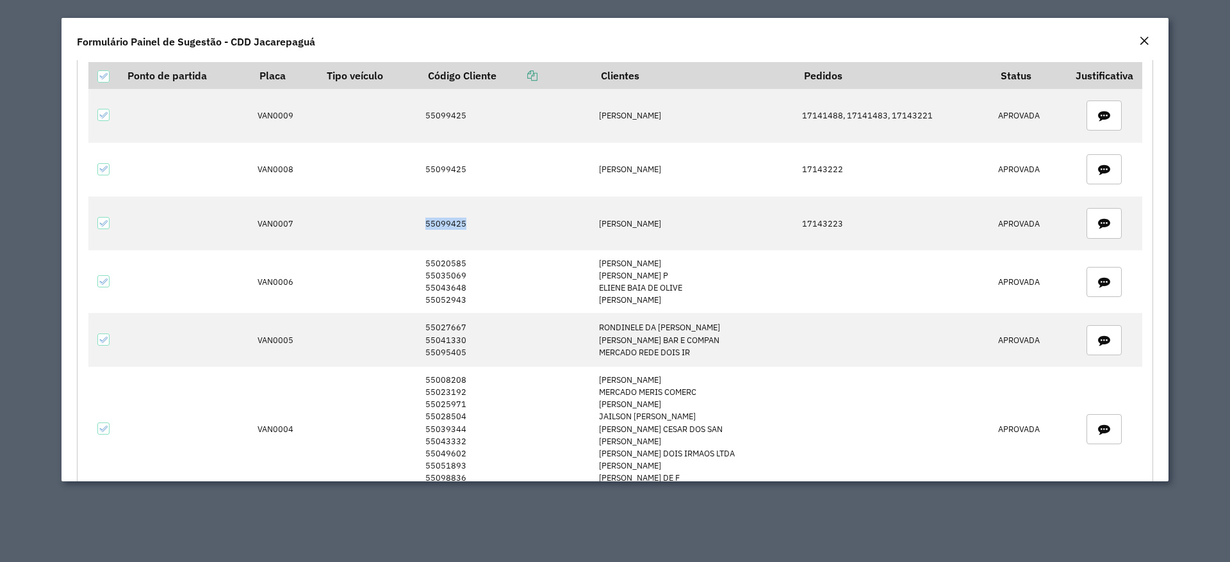
copy td "55099425"
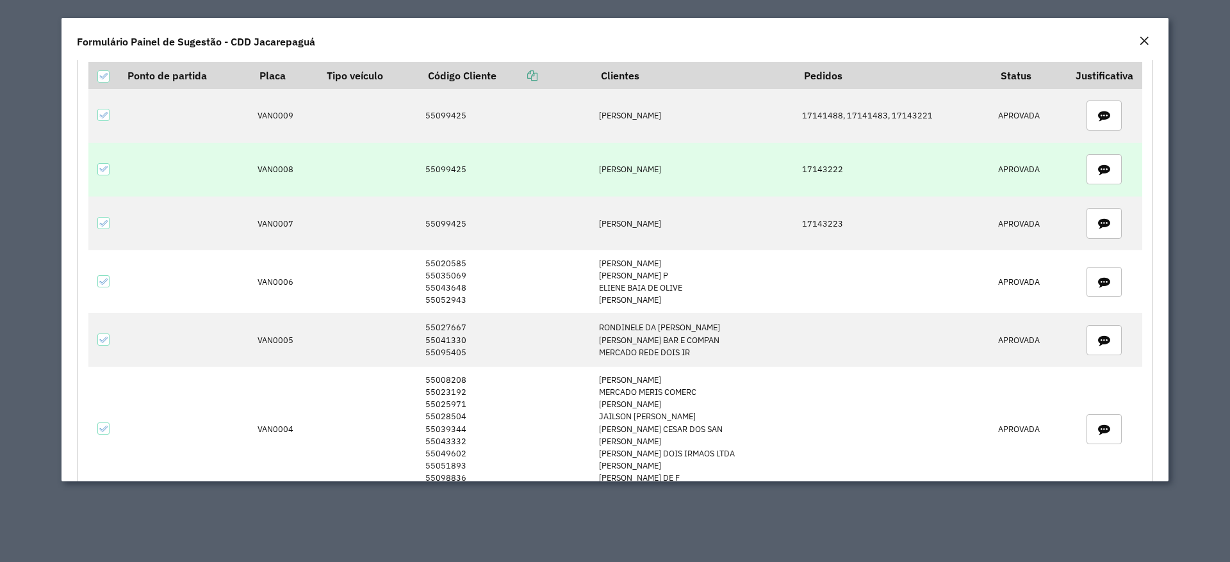
click at [833, 165] on td "17143222" at bounding box center [893, 170] width 196 height 54
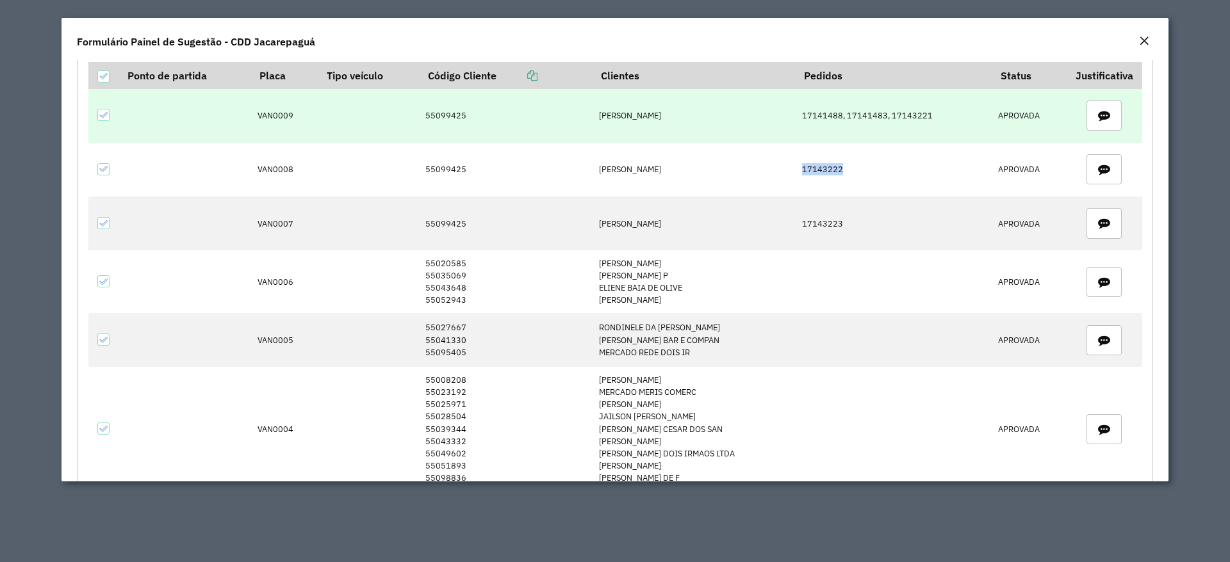
copy td "17143222"
drag, startPoint x: 804, startPoint y: 116, endPoint x: 939, endPoint y: 120, distance: 135.2
click at [939, 120] on td "17141488, 17141483, 17143221" at bounding box center [893, 116] width 196 height 54
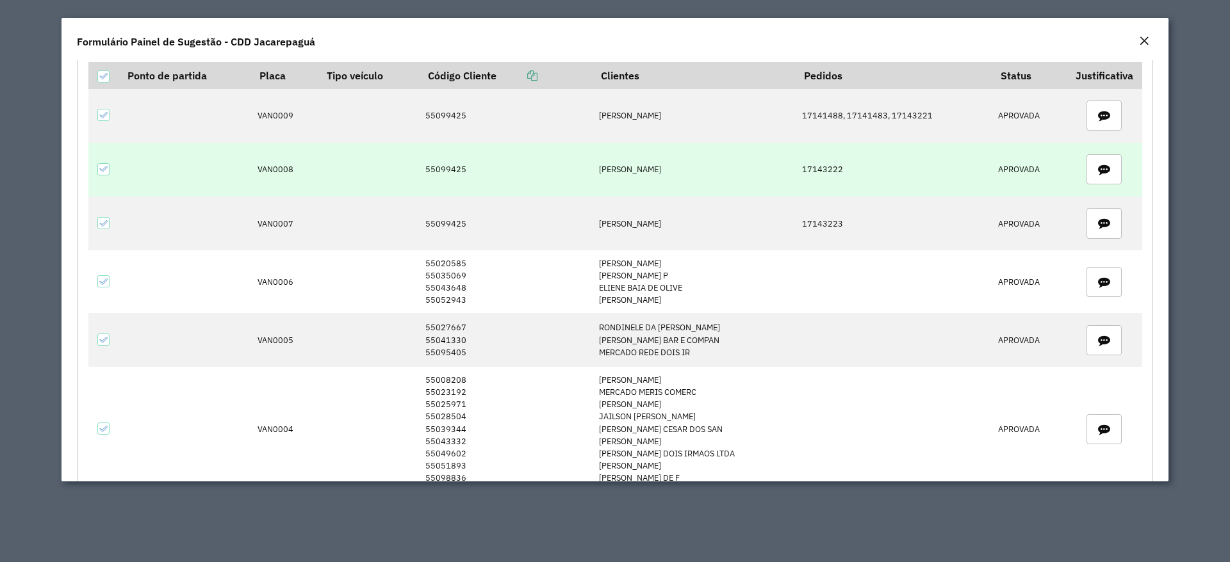
click at [923, 176] on td "17143222" at bounding box center [893, 170] width 196 height 54
